Goal: Information Seeking & Learning: Learn about a topic

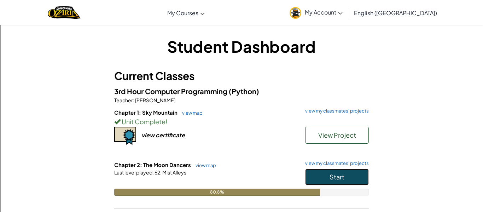
click at [354, 183] on button "Start" at bounding box center [337, 177] width 64 height 16
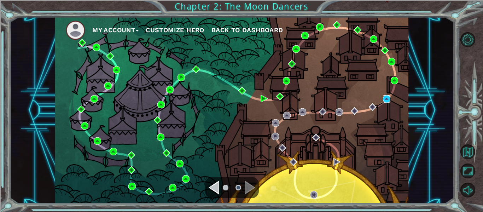
click at [385, 99] on img at bounding box center [386, 98] width 7 height 7
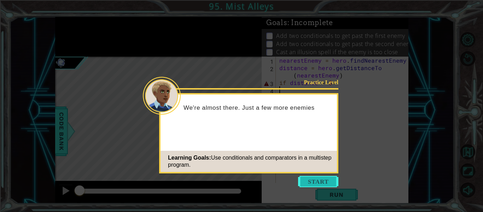
click at [319, 176] on button "Start" at bounding box center [318, 181] width 40 height 11
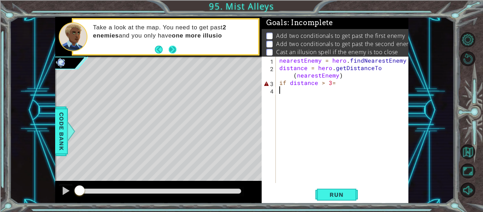
click at [175, 49] on button "Next" at bounding box center [173, 50] width 8 height 8
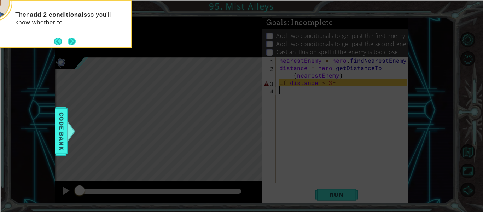
click at [68, 37] on button "Next" at bounding box center [72, 41] width 8 height 8
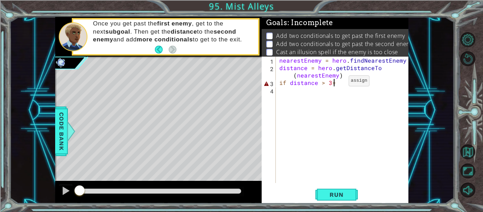
click at [336, 82] on div "nearestEnemy = hero . findNearestEnemy ( ) distance = hero . getDistanceTo ( ne…" at bounding box center [344, 127] width 132 height 141
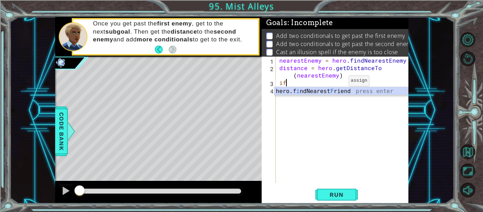
type textarea "i"
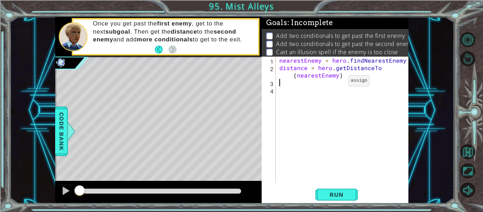
click at [364, 82] on div "nearestEnemy = hero . findNearestEnemy ( ) distance = hero . getDistanceTo ( ne…" at bounding box center [344, 127] width 132 height 141
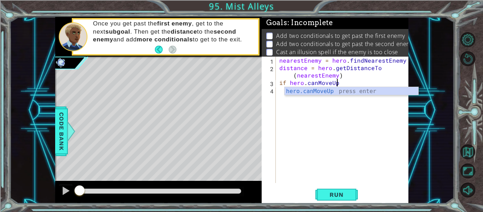
scroll to position [0, 4]
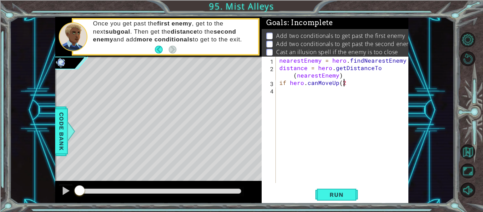
type textarea "if hero.canMoveUp(2)"
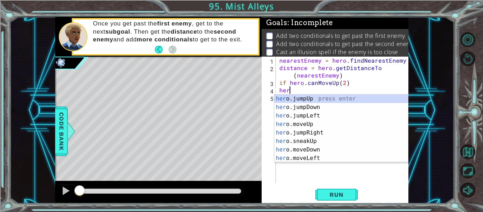
scroll to position [0, 0]
type textarea "h"
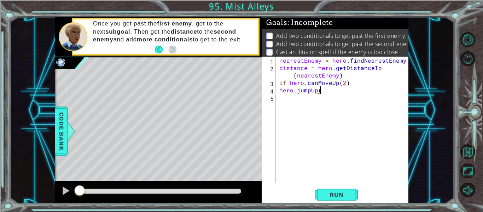
scroll to position [0, 2]
type textarea "hero.jumpUp(1)"
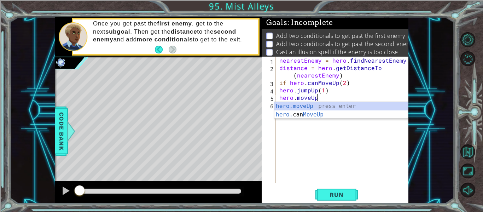
scroll to position [0, 2]
click at [350, 80] on div "nearestEnemy = hero . findNearestEnemy ( ) distance = hero . getDistanceTo ( ne…" at bounding box center [344, 127] width 132 height 141
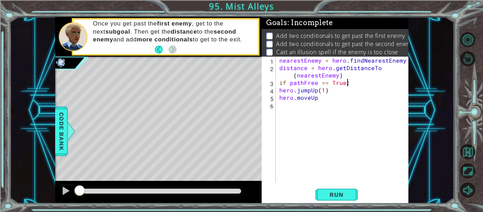
scroll to position [0, 4]
click at [324, 101] on div "nearestEnemy = hero . findNearestEnemy ( ) distance = hero . getDistanceTo ( ne…" at bounding box center [344, 127] width 132 height 141
type textarea "hero.moveUp(1)"
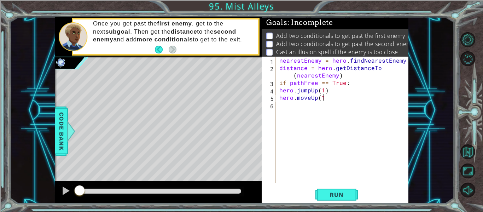
type textarea "hero.moveUp(1)"
type textarea "hero.moveRight(3)"
type textarea "hero.jumpRight(1)"
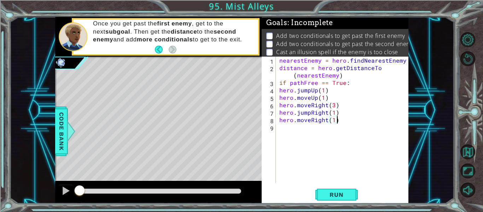
type textarea "hero.moveRight(1)"
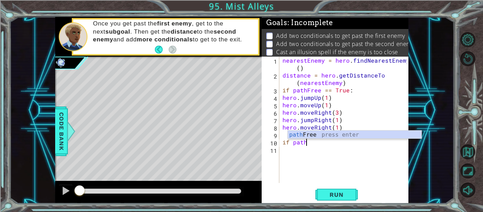
scroll to position [0, 1]
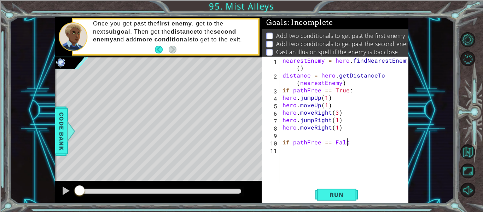
type textarea "if pathFree == False"
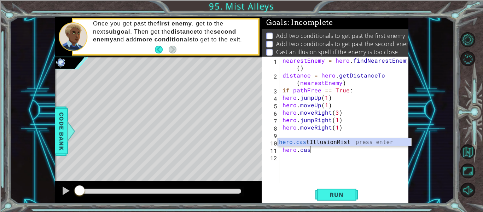
scroll to position [0, 1]
click at [386, 140] on div "hero.cas tIllusionMist press enter" at bounding box center [344, 150] width 134 height 25
type textarea "hero.castIllusionMist(friend)"
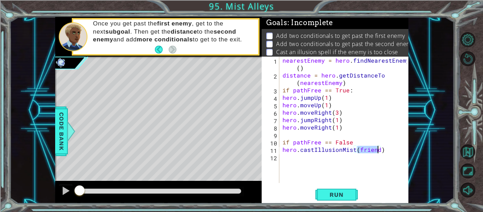
click at [387, 149] on div "nearestEnemy = hero . findNearestEnemy ( ) distance = hero . getDistanceTo ( ne…" at bounding box center [345, 131] width 129 height 148
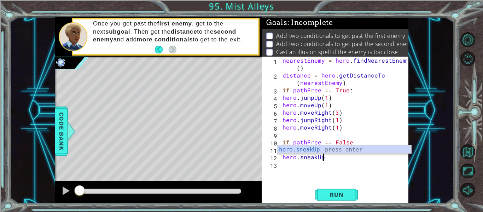
scroll to position [0, 2]
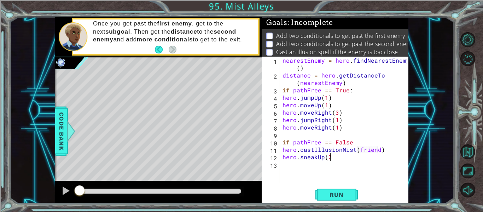
type textarea "hero.sneakUp(2)"
type textarea "hero.jumpUp(1)"
click at [337, 194] on span "Run" at bounding box center [336, 194] width 28 height 7
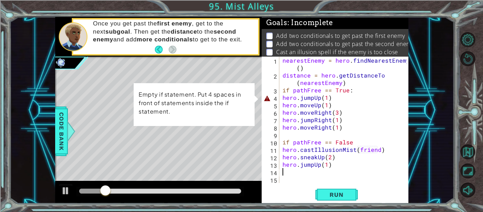
click at [282, 98] on div "nearestEnemy = hero . findNearestEnemy ( ) distance = hero . getDistanceTo ( ne…" at bounding box center [345, 131] width 129 height 148
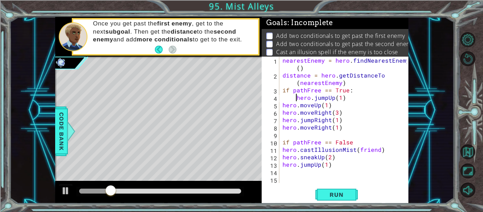
click at [282, 103] on div "nearestEnemy = hero . findNearestEnemy ( ) distance = hero . getDistanceTo ( ne…" at bounding box center [345, 131] width 129 height 148
click at [283, 113] on div "nearestEnemy = hero . findNearestEnemy ( ) distance = hero . getDistanceTo ( ne…" at bounding box center [345, 131] width 129 height 148
click at [281, 118] on div "nearestEnemy = hero . findNearestEnemy ( ) distance = hero . getDistanceTo ( ne…" at bounding box center [345, 131] width 129 height 148
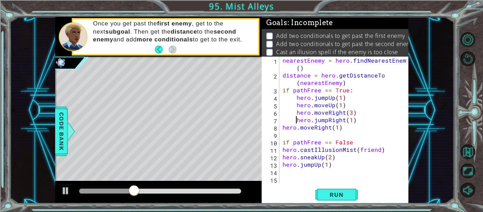
click at [283, 125] on div "nearestEnemy = hero . findNearestEnemy ( ) distance = hero . getDistanceTo ( ne…" at bounding box center [345, 131] width 129 height 148
click at [346, 187] on button "Run" at bounding box center [336, 194] width 42 height 14
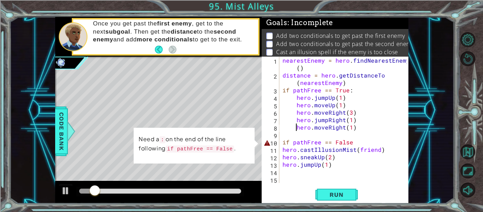
click at [353, 139] on div "nearestEnemy = hero . findNearestEnemy ( ) distance = hero . getDistanceTo ( ne…" at bounding box center [345, 131] width 129 height 148
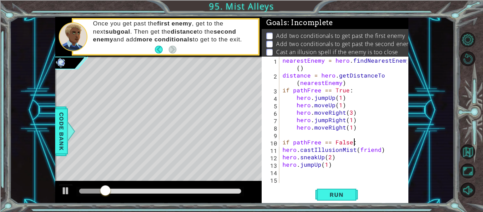
click at [281, 149] on div "nearestEnemy = hero . findNearestEnemy ( ) distance = hero . getDistanceTo ( ne…" at bounding box center [345, 131] width 129 height 148
click at [279, 155] on div "hero.castIllusionMist(friend) 1 2 3 4 5 6 7 8 9 10 11 12 13 14 15 nearestEnemy …" at bounding box center [333, 120] width 145 height 126
click at [282, 157] on div "nearestEnemy = hero . findNearestEnemy ( ) distance = hero . getDistanceTo ( ne…" at bounding box center [345, 131] width 129 height 148
click at [283, 163] on div "nearestEnemy = hero . findNearestEnemy ( ) distance = hero . getDistanceTo ( ne…" at bounding box center [345, 131] width 129 height 148
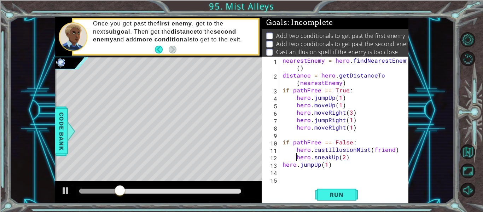
scroll to position [0, 2]
type textarea "hero.jumpUp(1)"
click at [325, 191] on span "Run" at bounding box center [336, 194] width 28 height 7
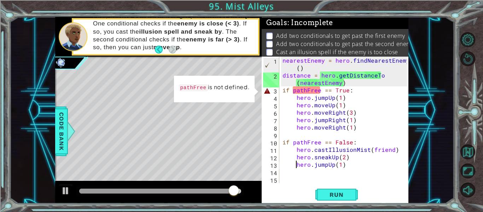
click at [370, 167] on div "nearestEnemy = hero . findNearestEnemy ( ) distance = hero . getDistanceTo ( ne…" at bounding box center [345, 131] width 129 height 148
click at [469, 62] on button "Restart Level" at bounding box center [467, 58] width 15 height 15
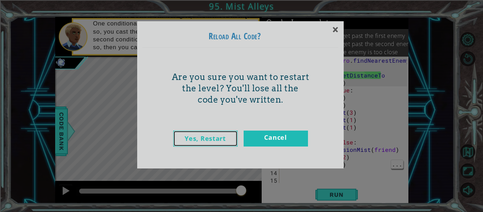
click at [212, 141] on link "Yes, Restart" at bounding box center [205, 138] width 64 height 16
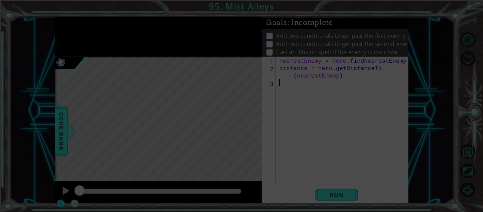
scroll to position [0, 0]
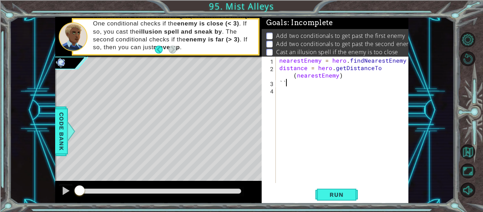
type textarea "`"
click at [63, 58] on img at bounding box center [60, 62] width 11 height 11
click at [63, 59] on img at bounding box center [60, 62] width 11 height 11
click at [66, 60] on img at bounding box center [60, 62] width 11 height 11
click at [66, 58] on img at bounding box center [60, 62] width 11 height 11
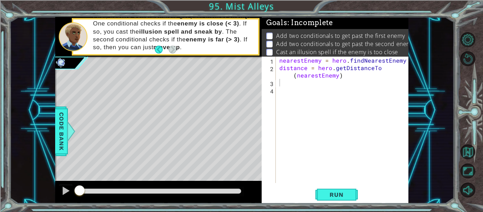
click at [73, 57] on div at bounding box center [72, 63] width 34 height 18
click at [70, 58] on div at bounding box center [72, 63] width 34 height 18
click at [64, 57] on img at bounding box center [60, 62] width 11 height 11
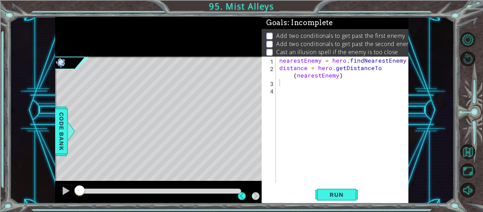
click at [58, 57] on img at bounding box center [60, 62] width 11 height 11
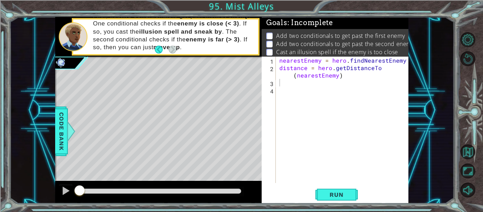
click at [67, 57] on div at bounding box center [72, 63] width 34 height 18
click at [68, 50] on div at bounding box center [73, 36] width 29 height 29
click at [289, 81] on div "nearestEnemy = hero . findNearestEnemy ( ) distance = hero . getDistanceTo ( ne…" at bounding box center [344, 127] width 132 height 141
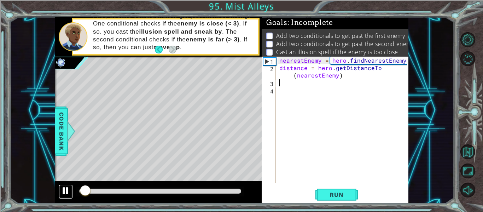
click at [67, 192] on div at bounding box center [65, 190] width 9 height 9
type textarea "n"
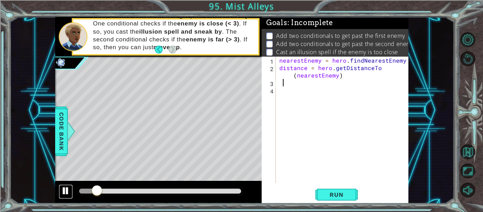
click at [61, 196] on button at bounding box center [66, 191] width 14 height 14
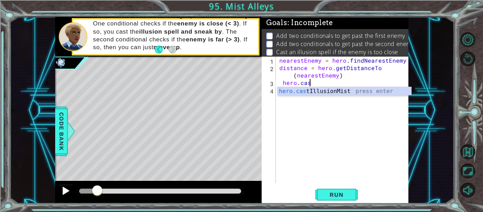
scroll to position [0, 2]
click at [322, 93] on div "hero.cast IllusionMist press enter" at bounding box center [344, 99] width 134 height 25
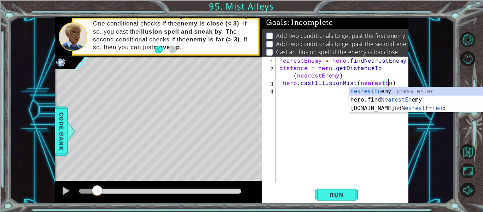
scroll to position [0, 7]
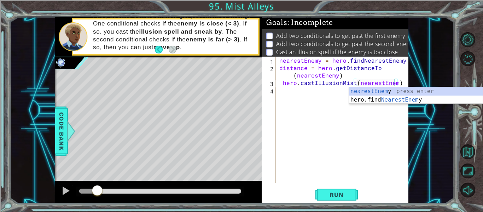
type textarea "hero.castIllusionMist(nearestEnemy)"
click at [281, 83] on div "nearestEnemy = hero . findNearestEnemy ( ) distance = hero . getDistanceTo ( ne…" at bounding box center [344, 127] width 132 height 141
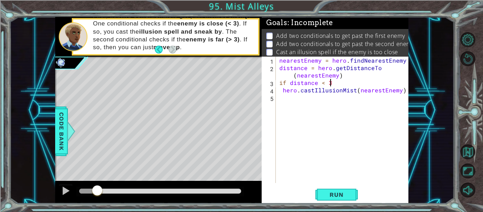
scroll to position [0, 3]
type textarea "if distance < 3:"
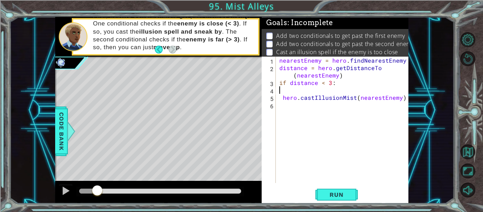
click at [350, 86] on div "nearestEnemy = hero . findNearestEnemy ( ) distance = hero . getDistanceTo ( ne…" at bounding box center [344, 127] width 132 height 141
type textarea "if distance < 3:"
click at [271, 93] on div "4" at bounding box center [269, 90] width 13 height 7
click at [281, 99] on div "nearestEnemy = hero . findNearestEnemy ( ) distance = hero . getDistanceTo ( ne…" at bounding box center [344, 127] width 132 height 141
type textarea "hero.castIllusionMist(nearestEnemy)"
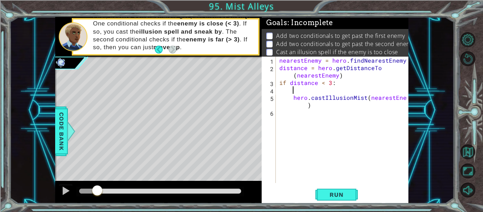
scroll to position [0, 0]
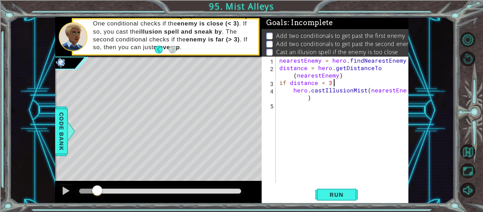
type textarea "hero.castIllusionMist(nearestEnemy)"
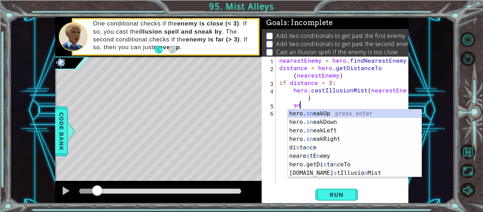
type textarea "s"
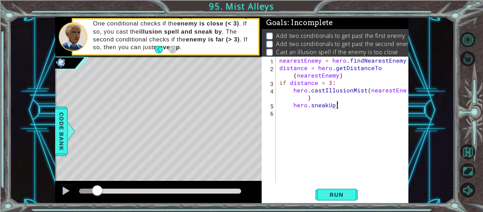
scroll to position [0, 4]
type textarea "hero.sneakUp(2)"
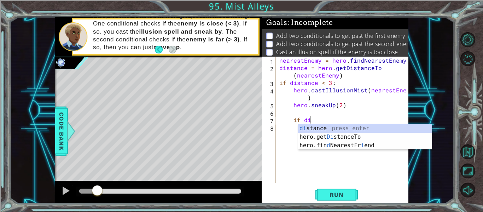
scroll to position [0, 1]
type textarea "i"
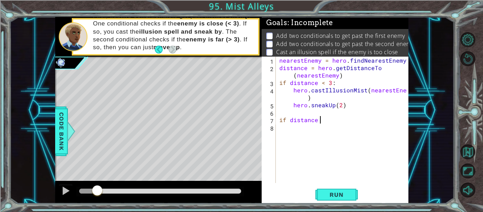
scroll to position [0, 2]
type textarea "if distance > 2:"
type textarea "hero.moveUp(2)"
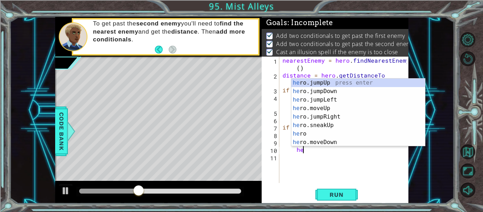
scroll to position [0, 1]
type textarea "h"
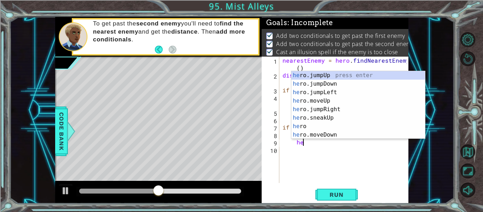
type textarea "h"
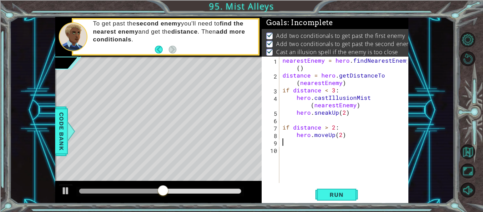
scroll to position [0, 0]
type textarea "hero.moveUp(2)"
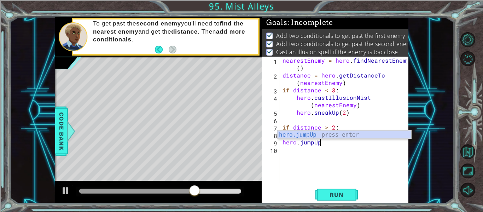
scroll to position [0, 2]
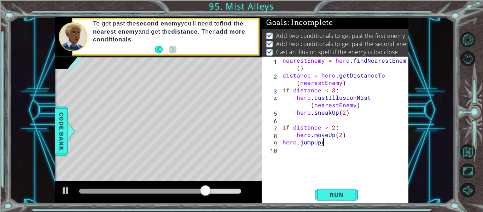
type textarea "hero.jumpUp()"
